Goal: Navigation & Orientation: Find specific page/section

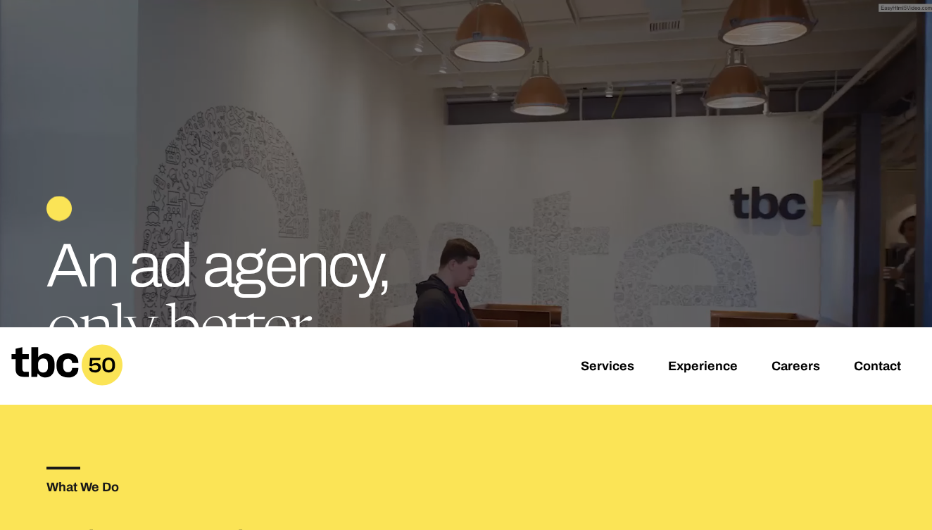
scroll to position [142, 0]
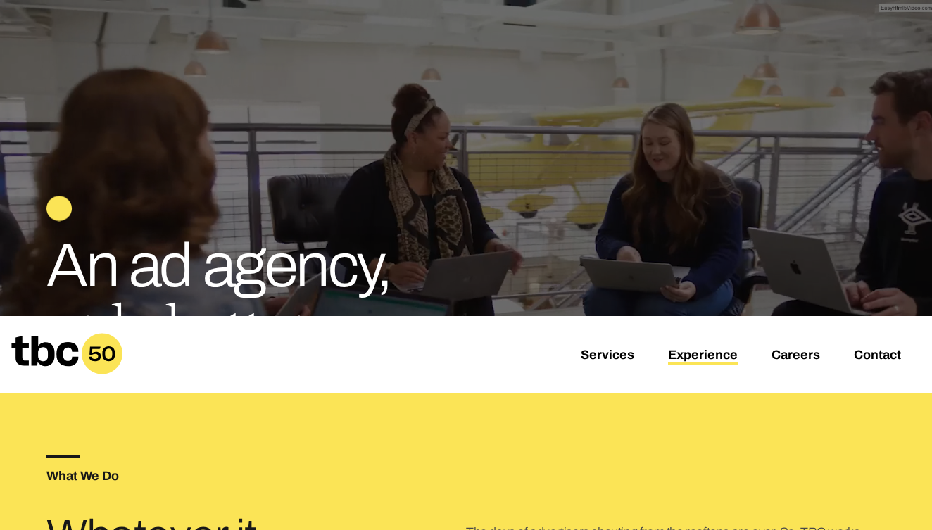
click at [692, 357] on link "Experience" at bounding box center [703, 356] width 70 height 17
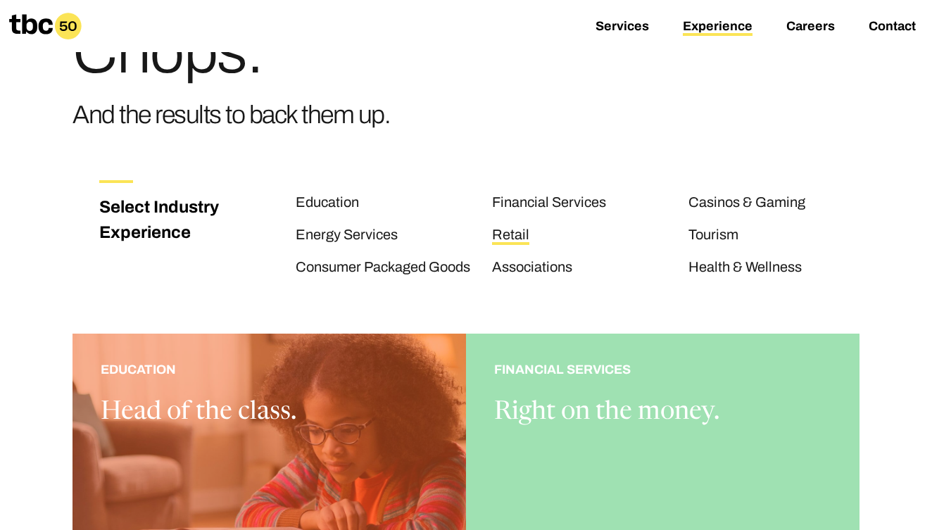
scroll to position [95, 0]
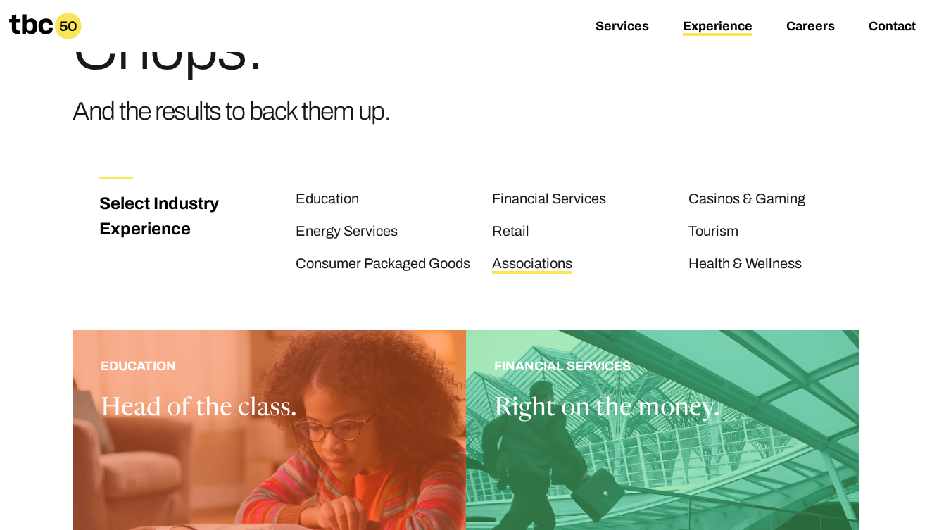
click at [508, 258] on link "Associations" at bounding box center [532, 264] width 80 height 18
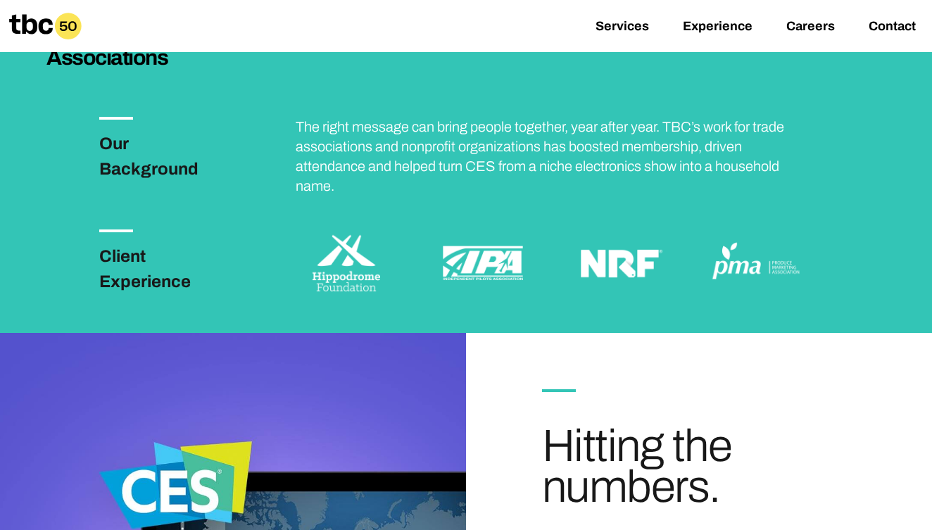
scroll to position [334, 0]
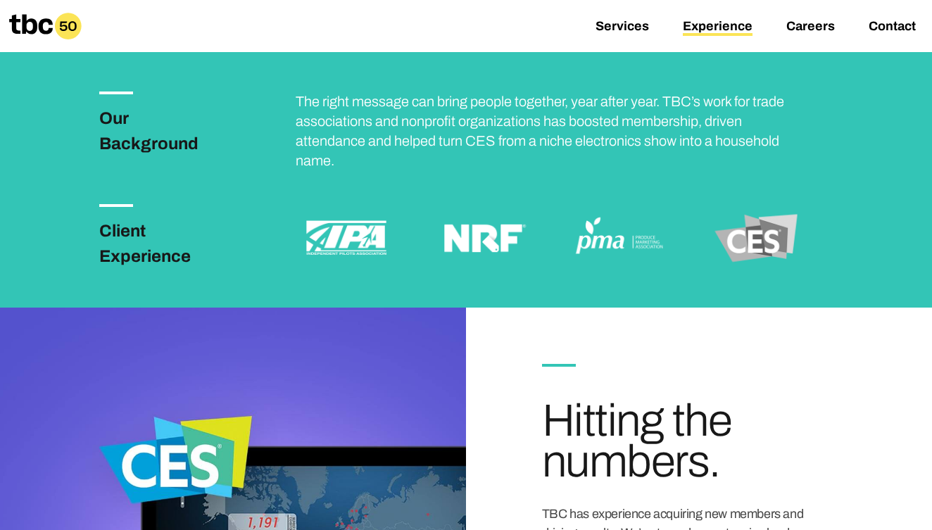
click at [706, 31] on link "Experience" at bounding box center [718, 27] width 70 height 17
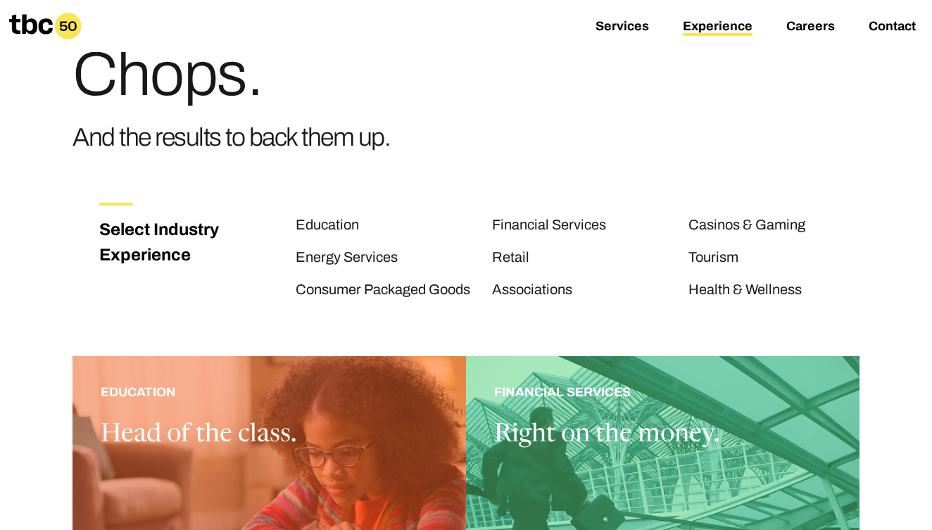
scroll to position [74, 0]
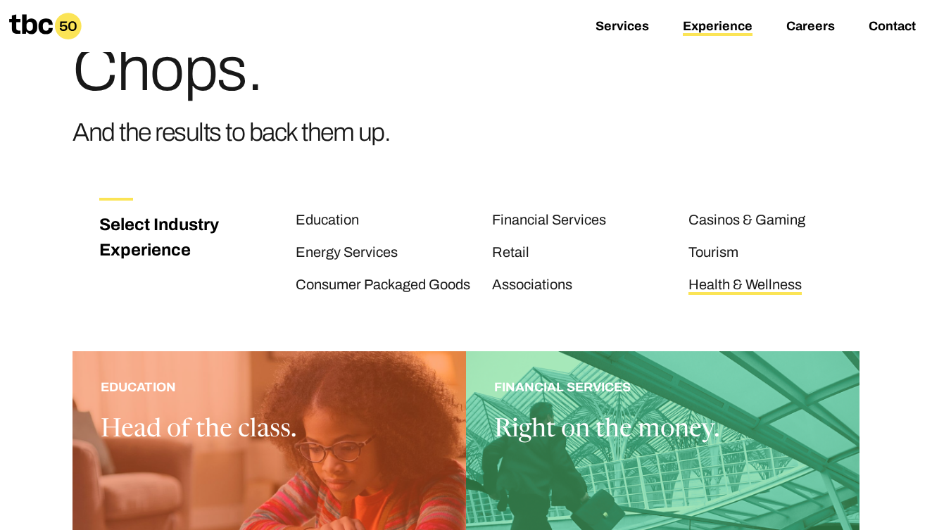
click at [725, 286] on link "Health & Wellness" at bounding box center [744, 286] width 113 height 18
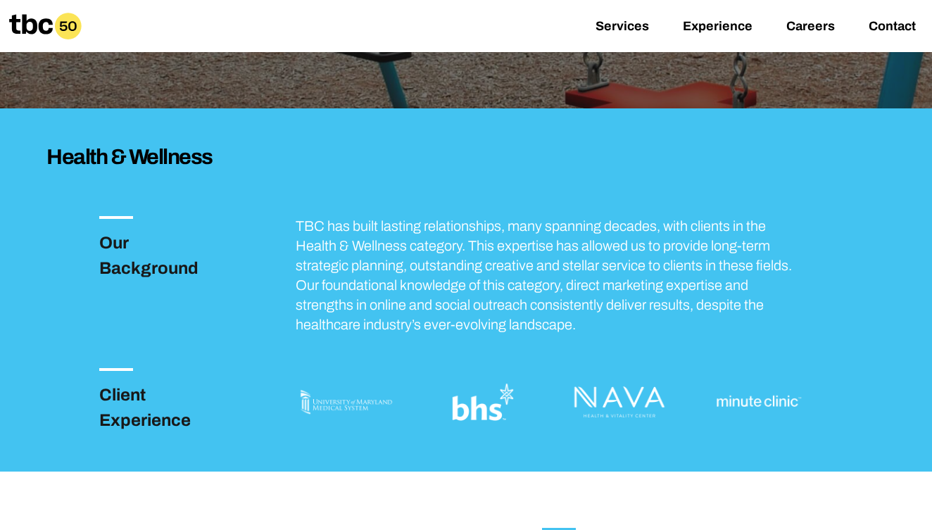
scroll to position [218, 0]
